Goal: Task Accomplishment & Management: Manage account settings

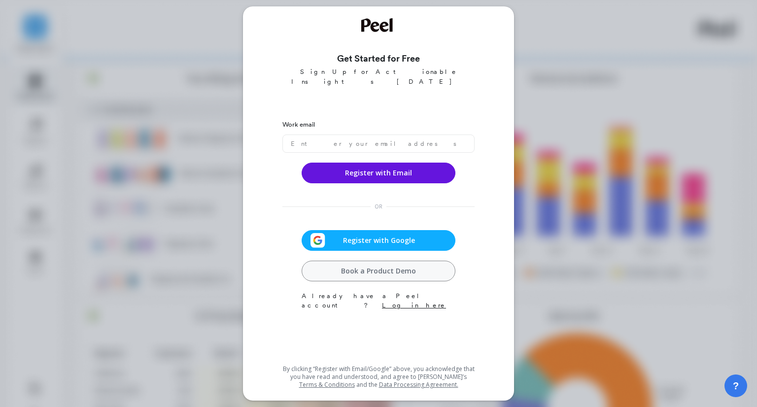
click at [362, 235] on span "Register with Google" at bounding box center [378, 240] width 107 height 10
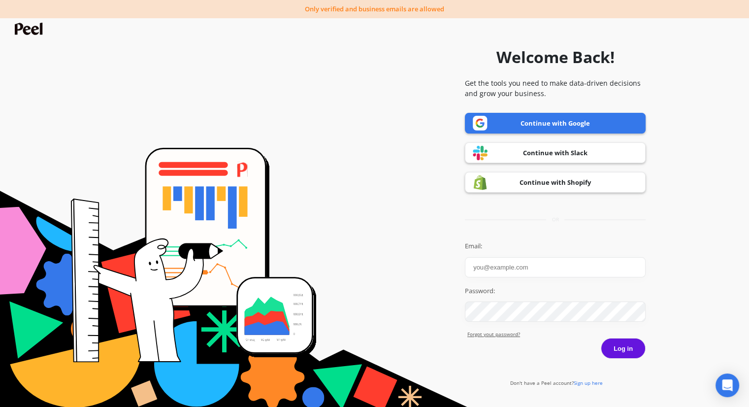
click at [566, 123] on link "Continue with Google" at bounding box center [555, 123] width 181 height 21
click at [508, 260] on input "Email:" at bounding box center [555, 267] width 181 height 20
type input "[EMAIL_ADDRESS][DOMAIN_NAME]"
